Goal: Subscribe to service/newsletter

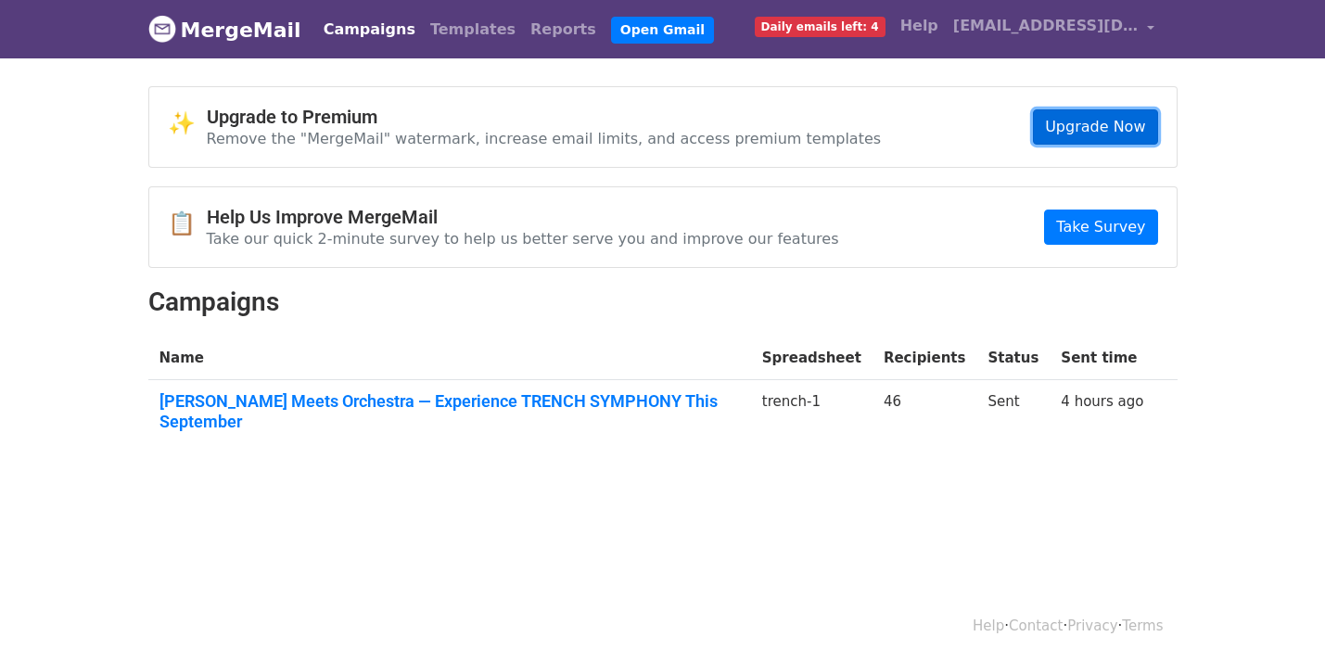
click at [1068, 122] on link "Upgrade Now" at bounding box center [1095, 126] width 124 height 35
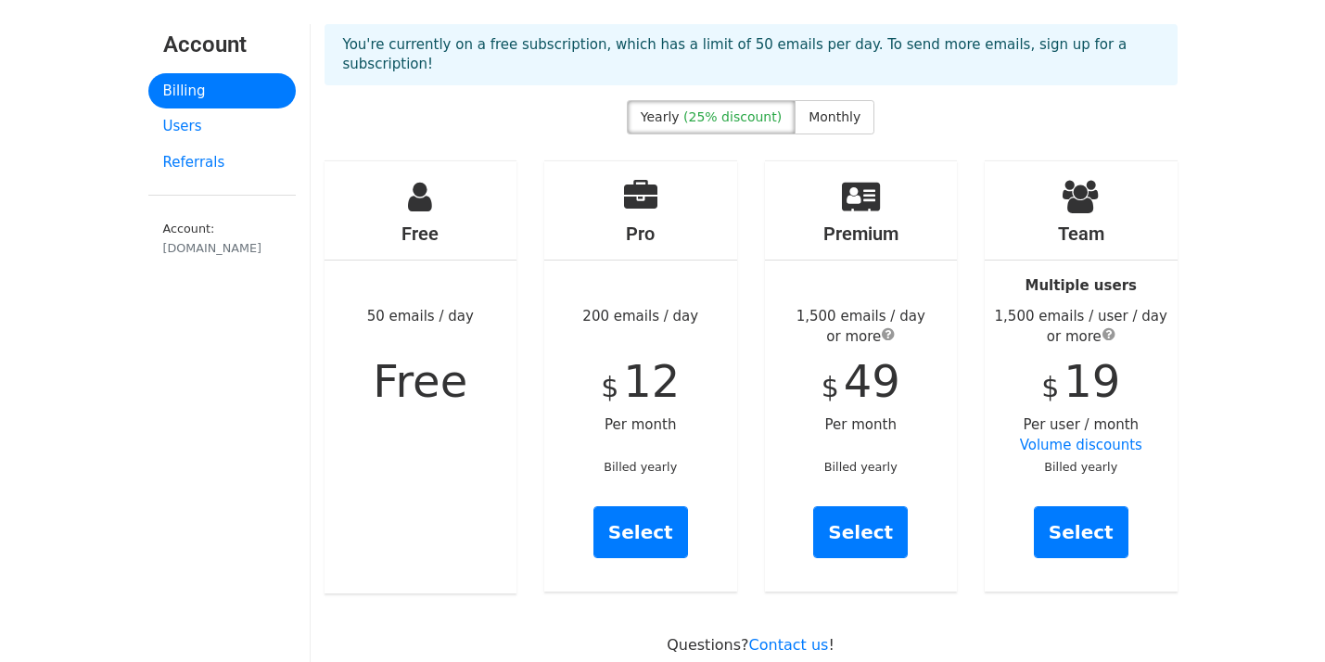
scroll to position [67, 0]
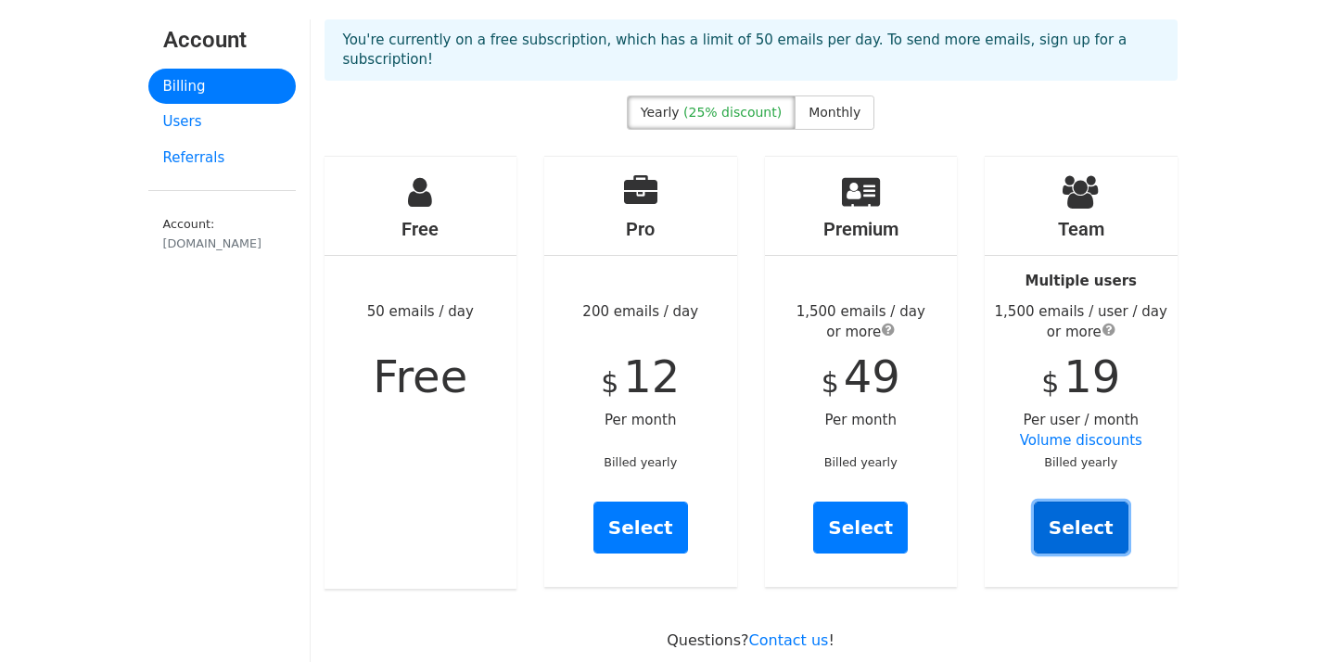
click at [1075, 514] on link "Select" at bounding box center [1081, 528] width 95 height 52
click at [815, 105] on span "Monthly" at bounding box center [835, 112] width 52 height 15
click at [1090, 512] on link "Select" at bounding box center [1081, 528] width 95 height 52
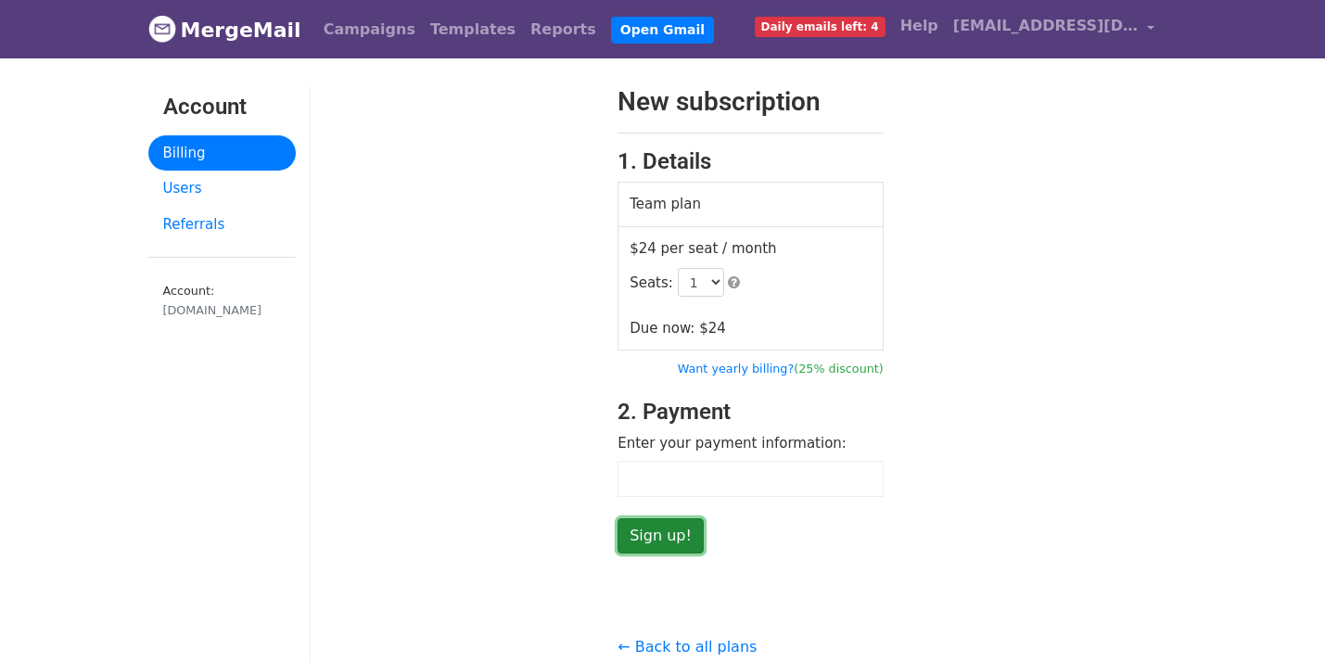
click at [677, 534] on input "Sign up!" at bounding box center [661, 535] width 86 height 35
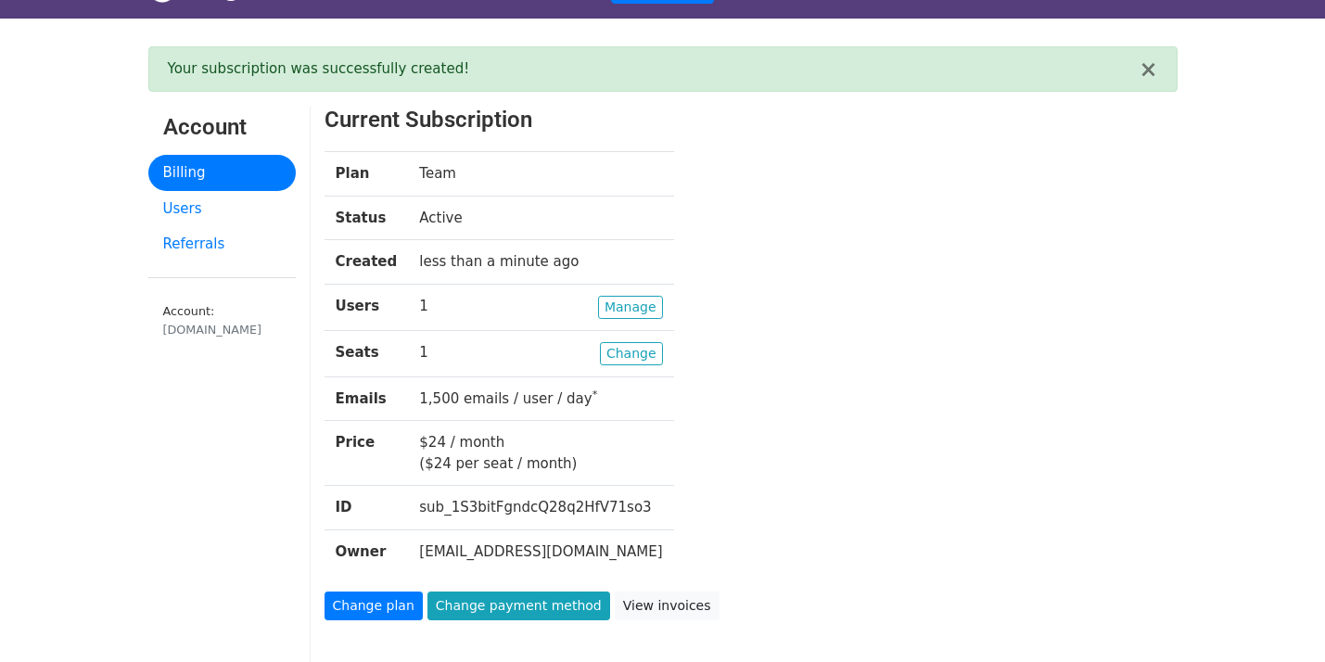
scroll to position [42, 0]
